Goal: Navigation & Orientation: Find specific page/section

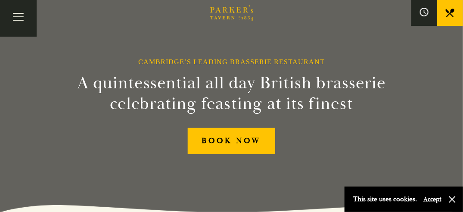
click at [436, 206] on div "This site uses cookies. Accept" at bounding box center [404, 198] width 118 height 25
click at [434, 200] on button "Accept" at bounding box center [432, 199] width 18 height 8
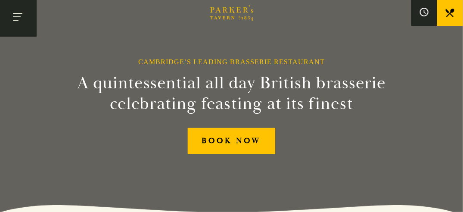
click at [9, 15] on button "Toggle navigation" at bounding box center [18, 18] width 37 height 37
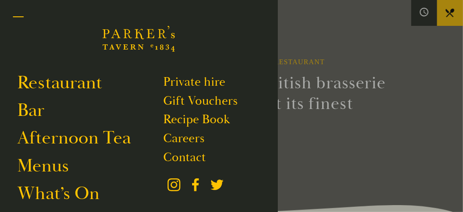
click at [23, 19] on button "Toggle navigation" at bounding box center [18, 18] width 37 height 37
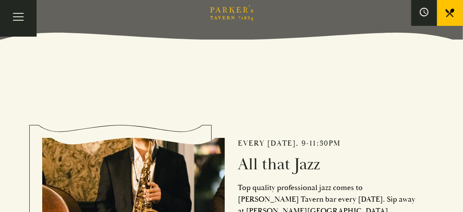
scroll to position [86, 0]
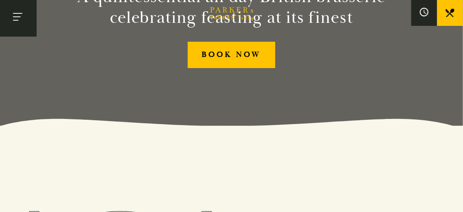
click at [12, 12] on button "Toggle navigation" at bounding box center [18, 18] width 37 height 37
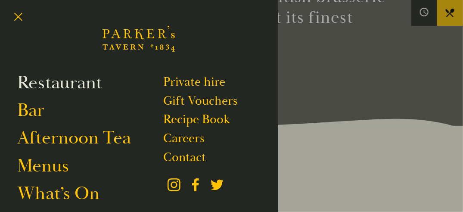
click at [38, 84] on link "Restaurant" at bounding box center [59, 82] width 85 height 23
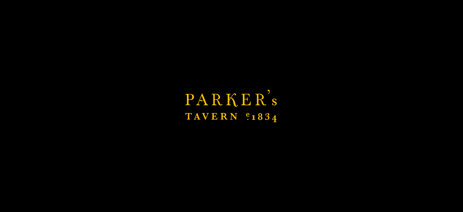
scroll to position [246, 0]
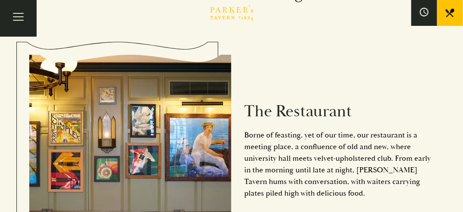
scroll to position [345, 0]
